Goal: Task Accomplishment & Management: Manage account settings

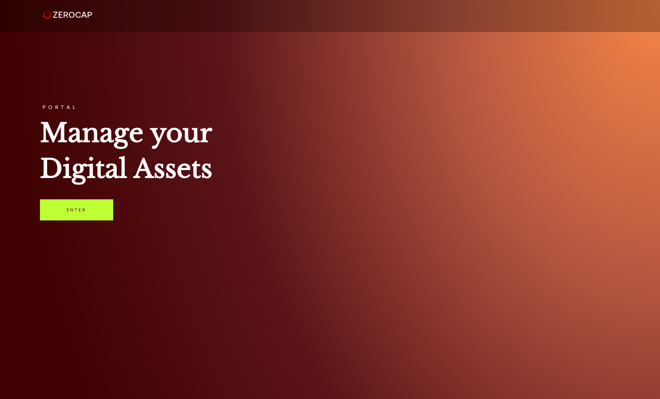
click at [82, 209] on link "Enter" at bounding box center [76, 209] width 73 height 21
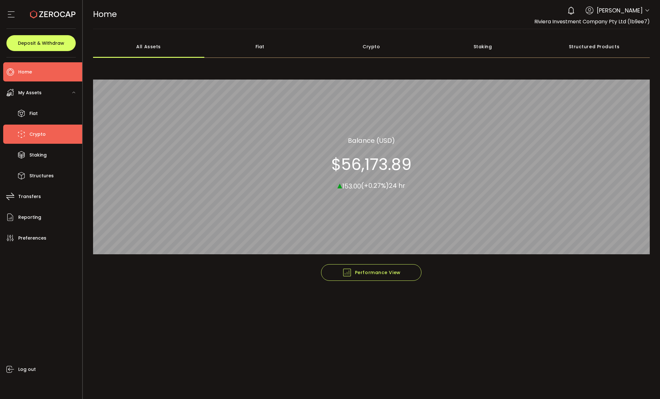
click at [35, 140] on li "Crypto" at bounding box center [42, 134] width 79 height 19
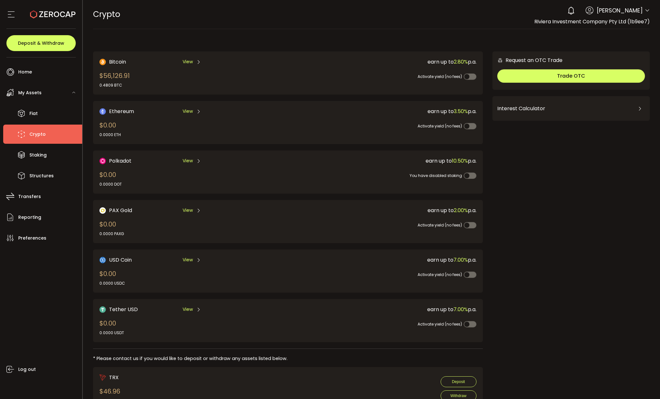
click at [465, 60] on span "2.80%" at bounding box center [461, 61] width 14 height 7
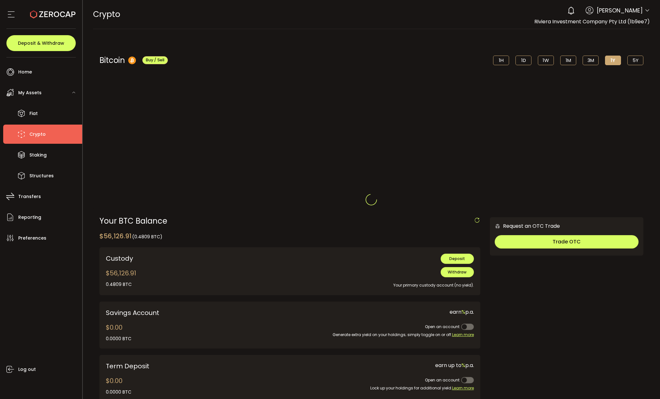
click at [465, 60] on div at bounding box center [371, 199] width 577 height 399
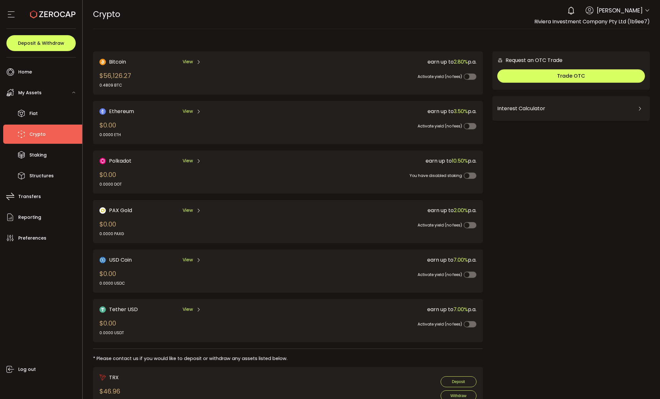
click at [456, 61] on span "2.80%" at bounding box center [461, 61] width 14 height 7
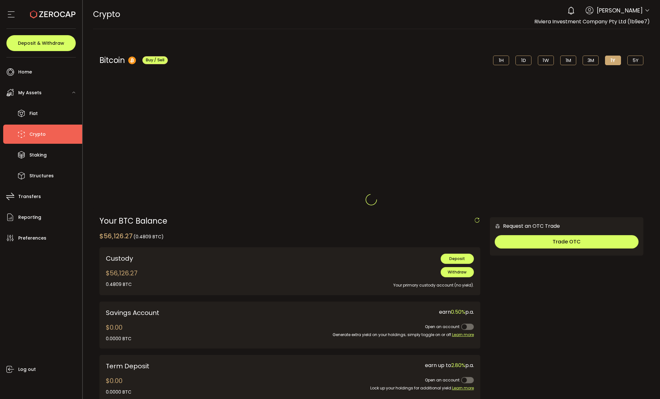
click at [456, 61] on div at bounding box center [371, 199] width 577 height 399
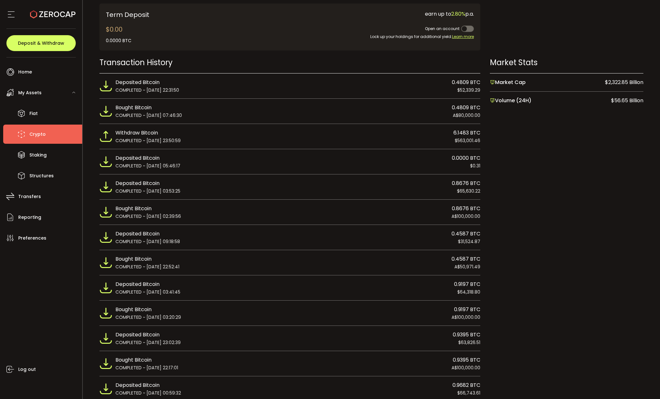
scroll to position [503, 0]
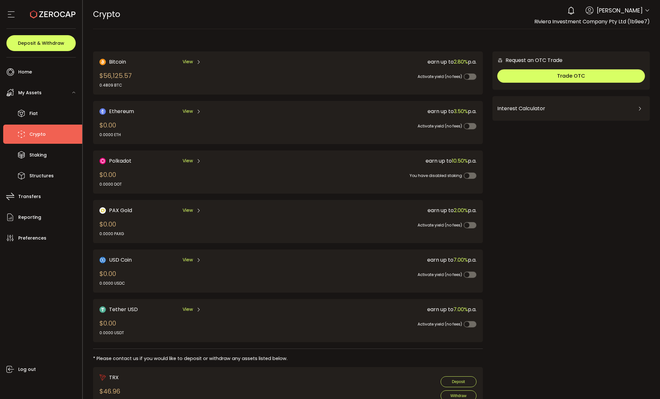
click at [186, 59] on span "View" at bounding box center [187, 61] width 10 height 7
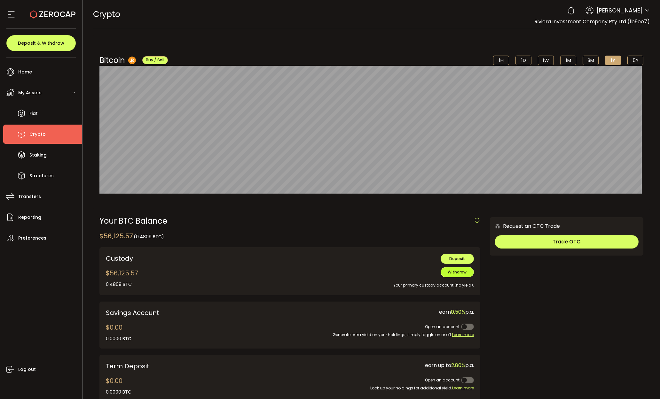
click at [461, 272] on span "Withdraw" at bounding box center [456, 271] width 19 height 5
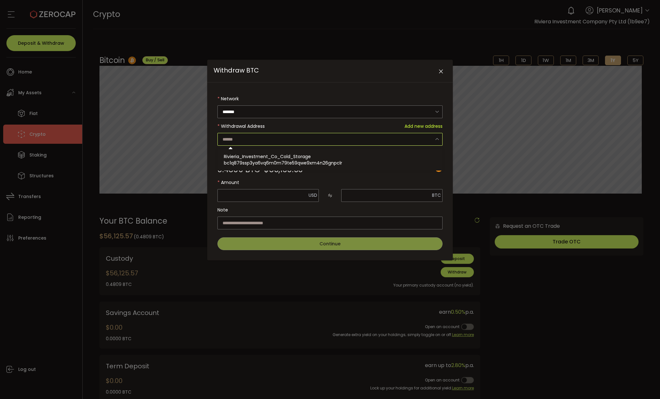
click at [324, 140] on input "Withdraw BTC" at bounding box center [329, 139] width 225 height 13
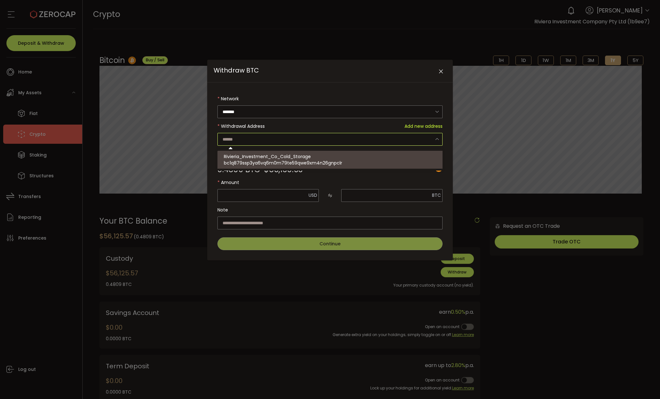
click at [292, 163] on span "bc1q879ssp3ya6vq6m0m79te59qwe9xm4n26gnpclr" at bounding box center [283, 163] width 118 height 6
type input "**********"
